Goal: Task Accomplishment & Management: Use online tool/utility

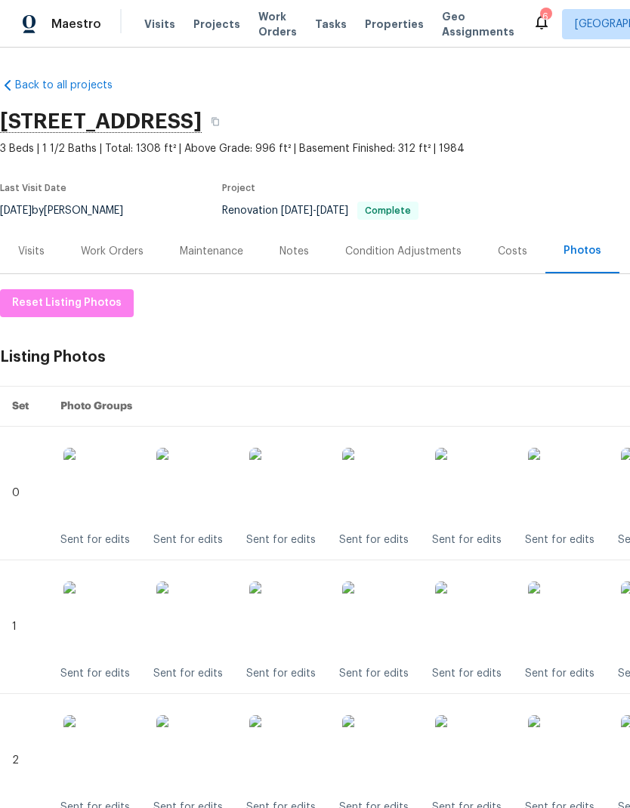
click at [360, 11] on div "Visits Projects Work Orders Tasks Properties Geo Assignments" at bounding box center [338, 24] width 388 height 30
click at [384, 17] on span "Properties" at bounding box center [394, 24] width 59 height 15
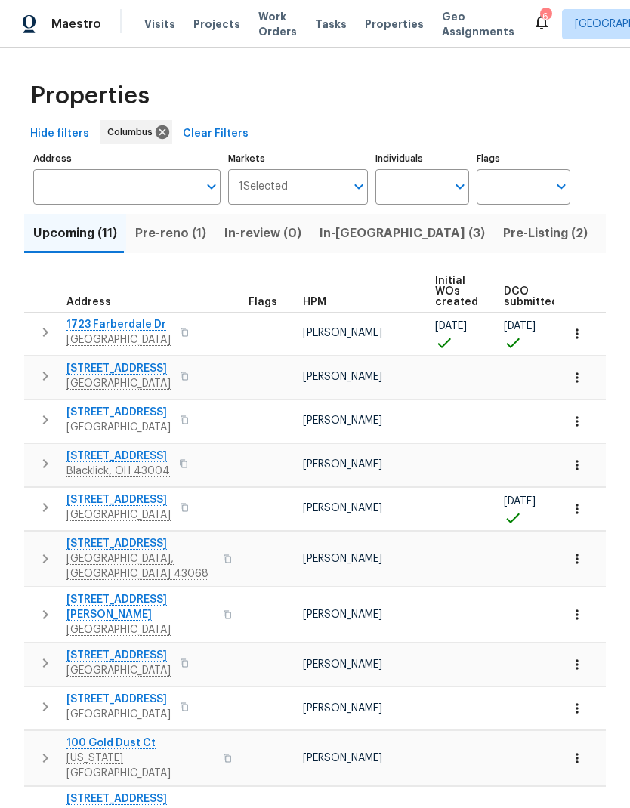
click at [181, 231] on span "Pre-reno (1)" at bounding box center [170, 233] width 71 height 21
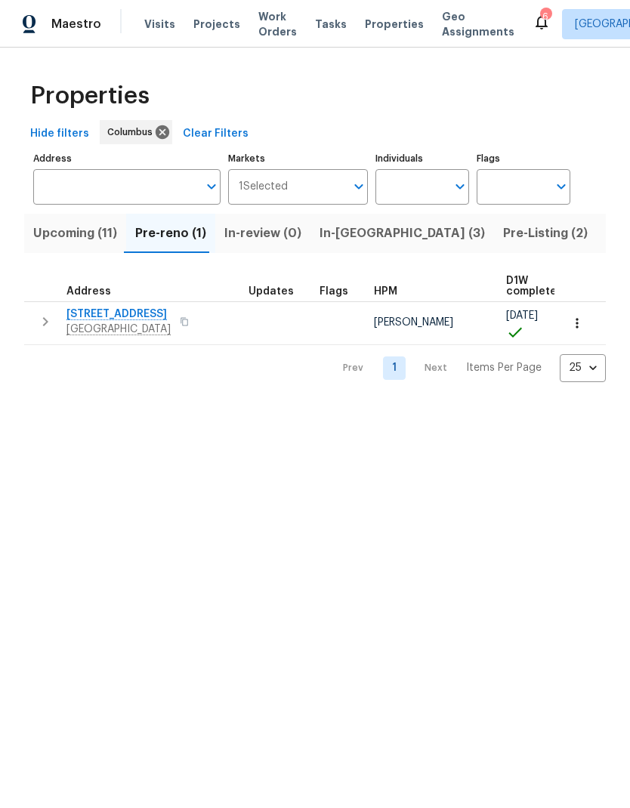
click at [43, 312] on button "button" at bounding box center [45, 322] width 30 height 30
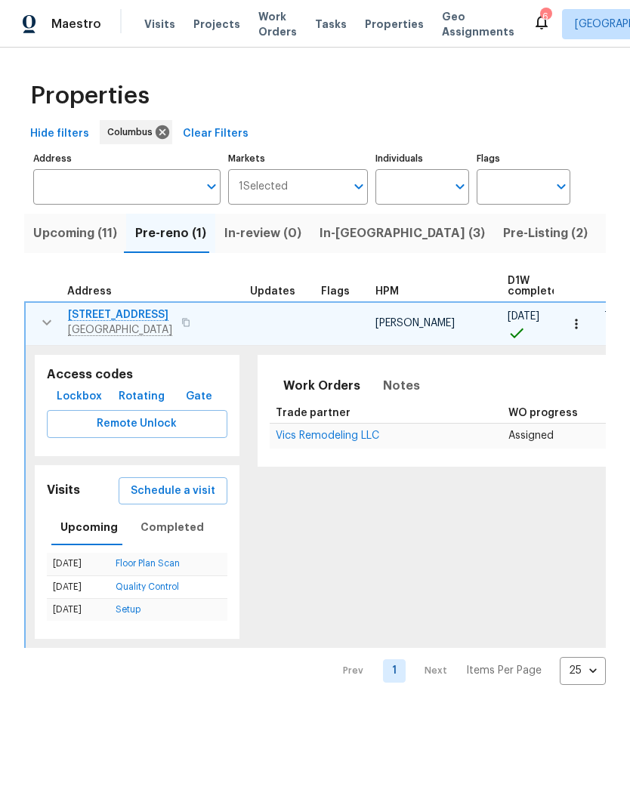
click at [168, 492] on span "Schedule a visit" at bounding box center [173, 491] width 85 height 19
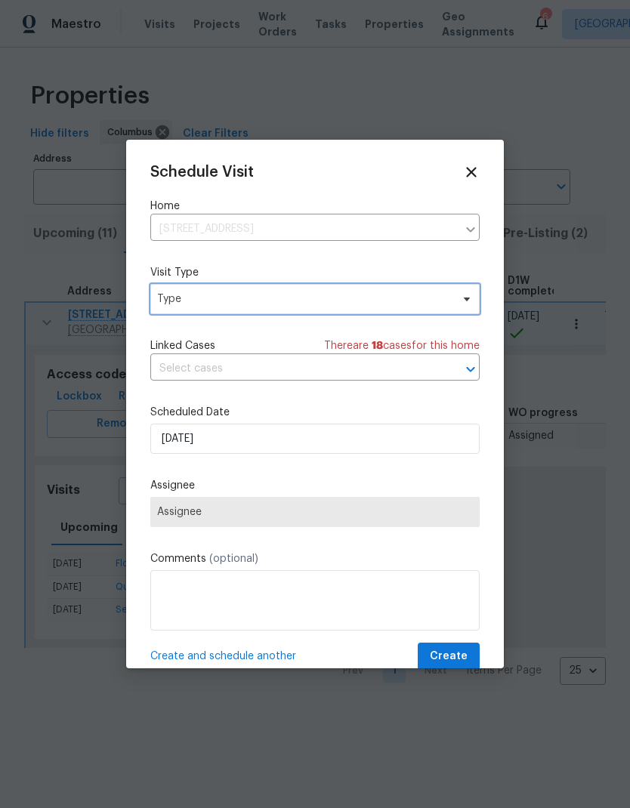
click at [357, 298] on span "Type" at bounding box center [304, 299] width 294 height 15
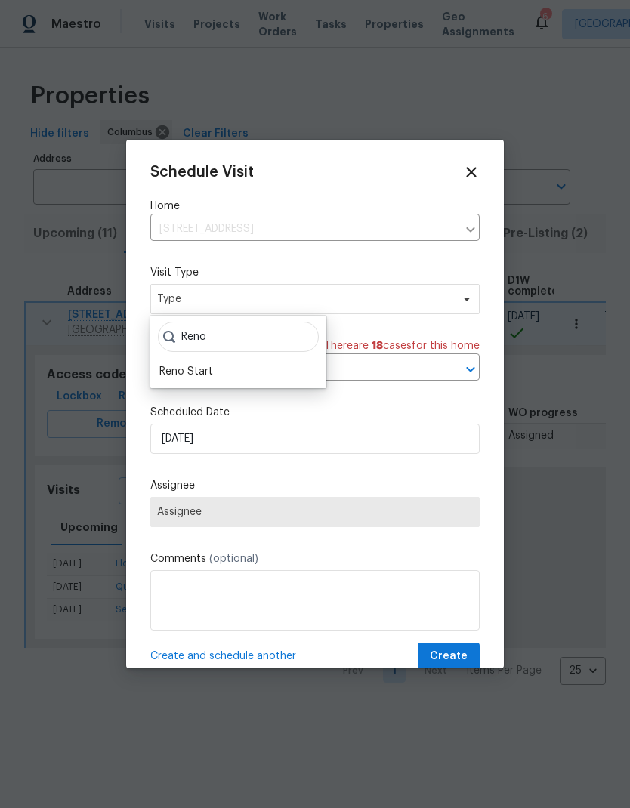
type input "Reno"
click at [218, 369] on div "Reno Start" at bounding box center [238, 371] width 167 height 21
click at [207, 365] on div "Reno Start" at bounding box center [186, 371] width 54 height 15
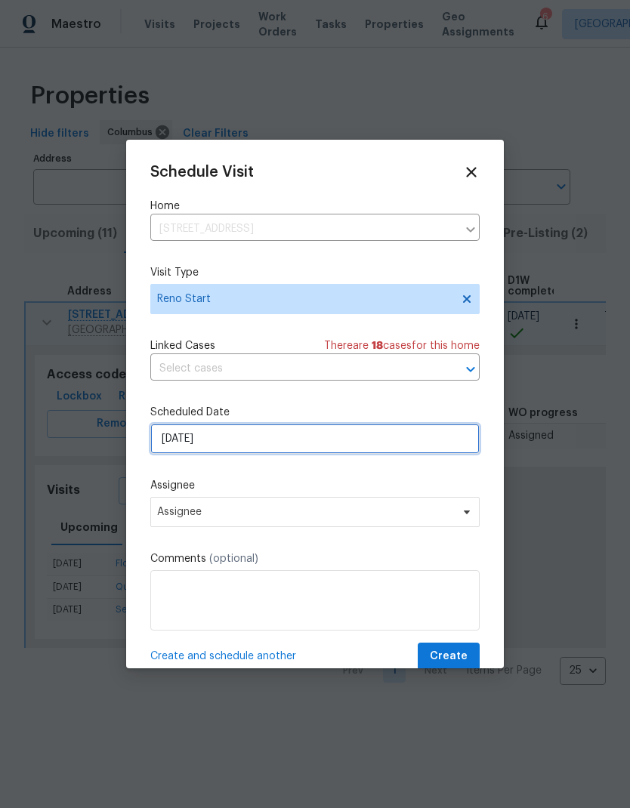
click at [277, 433] on input "8/28/2025" at bounding box center [314, 439] width 329 height 30
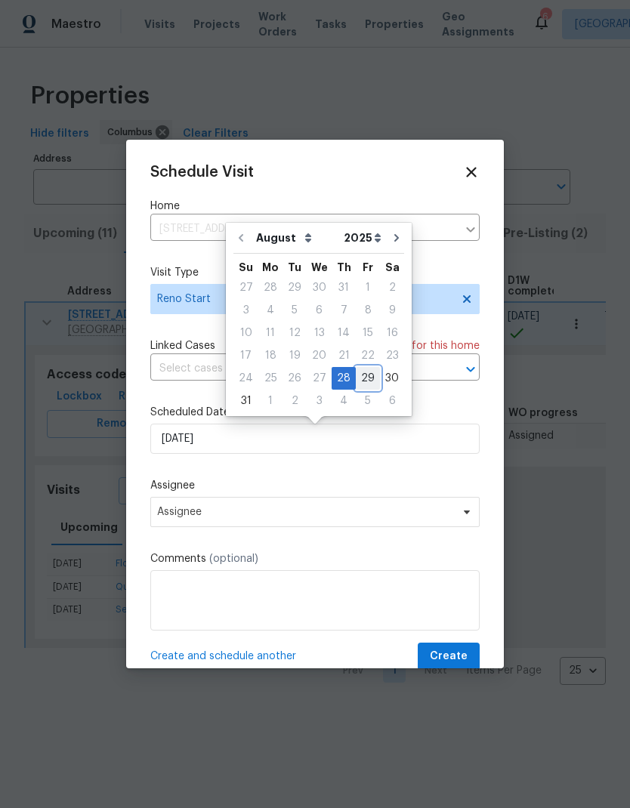
click at [357, 378] on div "29" at bounding box center [368, 378] width 24 height 21
type input "8/29/2025"
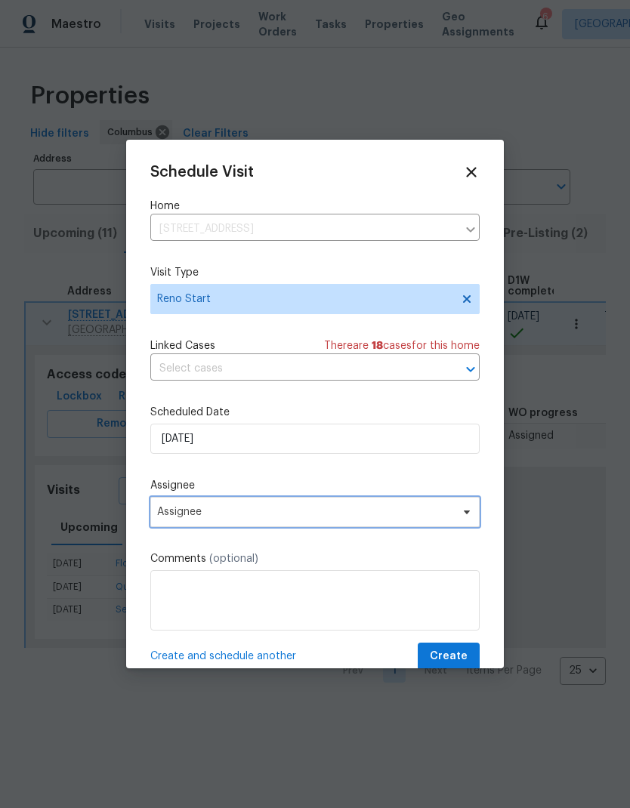
click at [307, 512] on span "Assignee" at bounding box center [305, 512] width 296 height 12
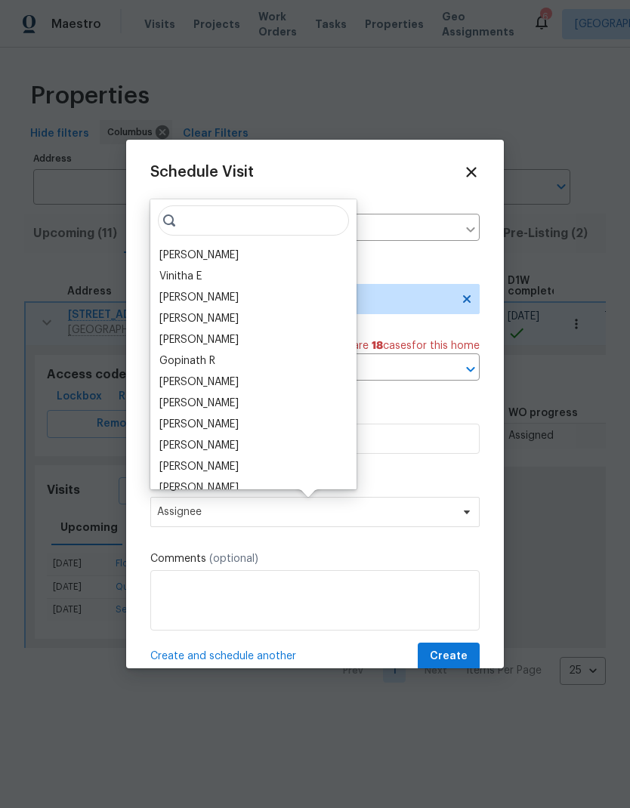
click at [228, 257] on div "[PERSON_NAME]" at bounding box center [198, 255] width 79 height 15
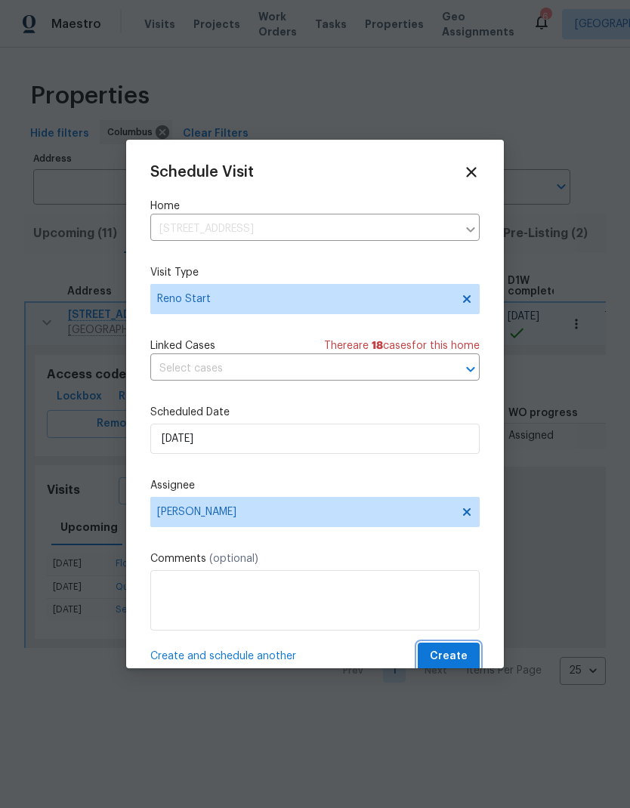
click at [458, 658] on span "Create" at bounding box center [449, 656] width 38 height 19
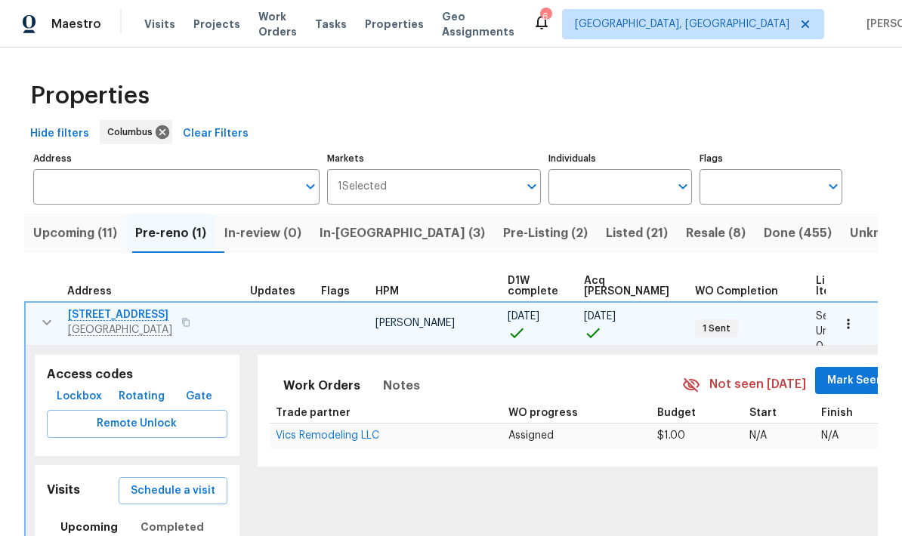
click at [539, 378] on div "Work Orders Notes Not seen today Mark Seen" at bounding box center [582, 385] width 625 height 37
click at [538, 378] on div "Work Orders Notes Not seen today Mark Seen" at bounding box center [582, 385] width 625 height 37
click at [397, 413] on th "Trade partner" at bounding box center [375, 413] width 211 height 20
click at [354, 394] on button "Work Orders" at bounding box center [321, 386] width 95 height 36
